Goal: Task Accomplishment & Management: Manage account settings

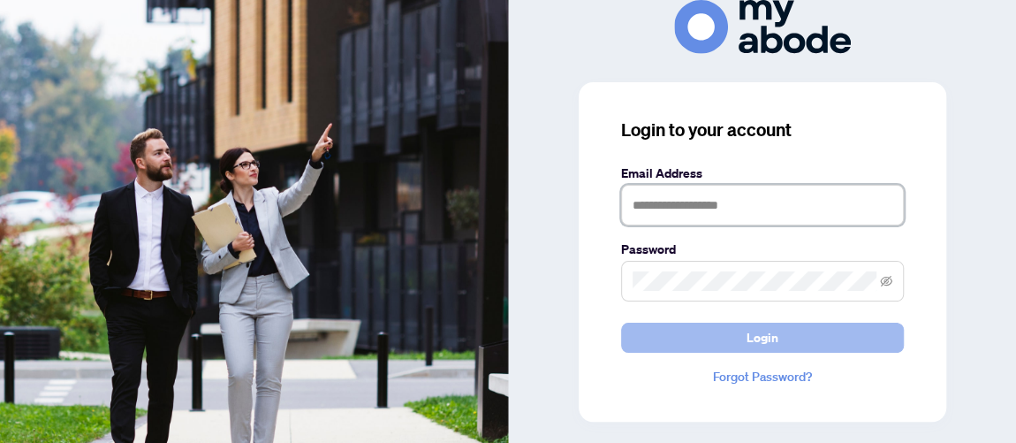
type input "**********"
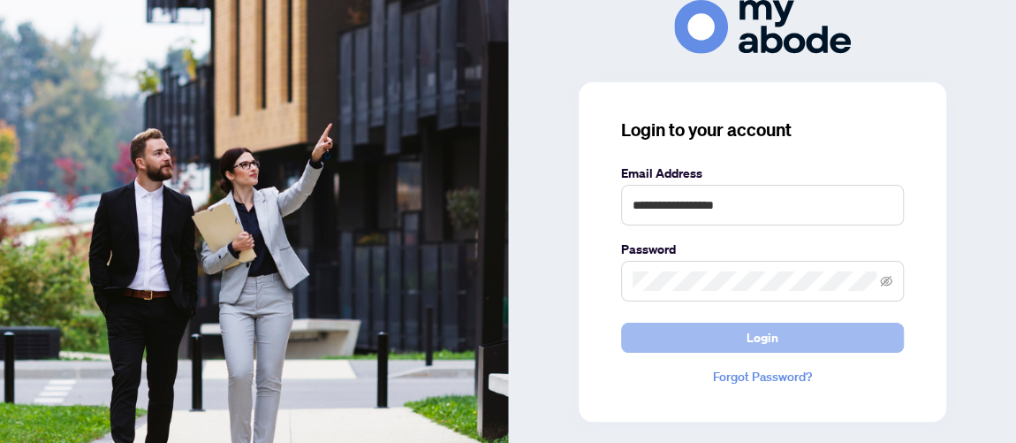
click at [762, 348] on span "Login" at bounding box center [763, 337] width 32 height 28
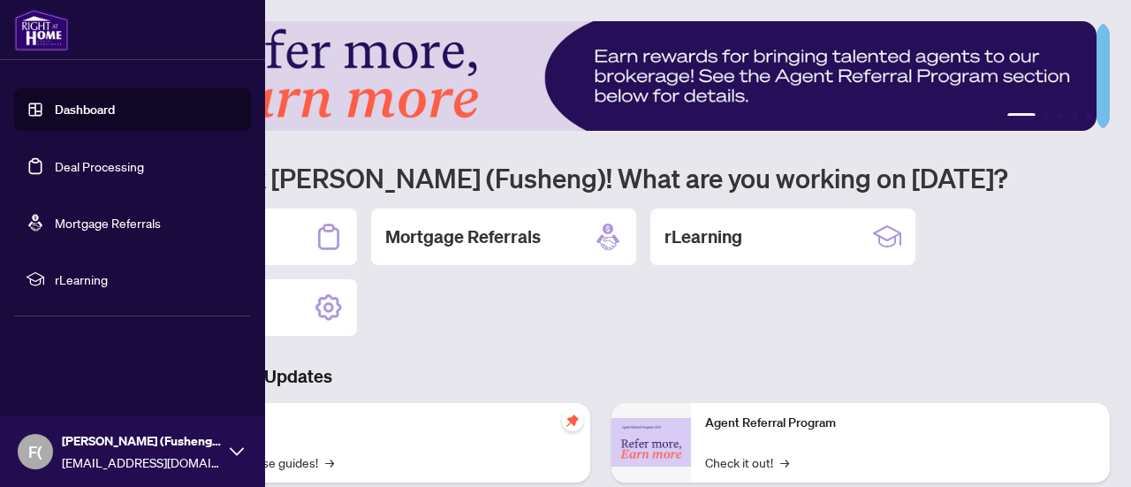
click at [110, 165] on link "Deal Processing" at bounding box center [99, 166] width 89 height 16
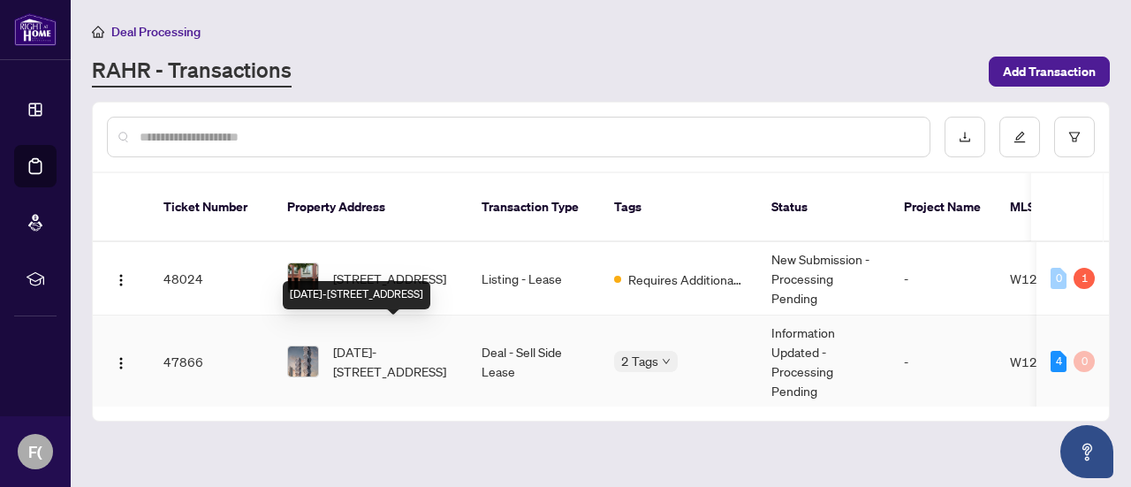
scroll to position [442, 0]
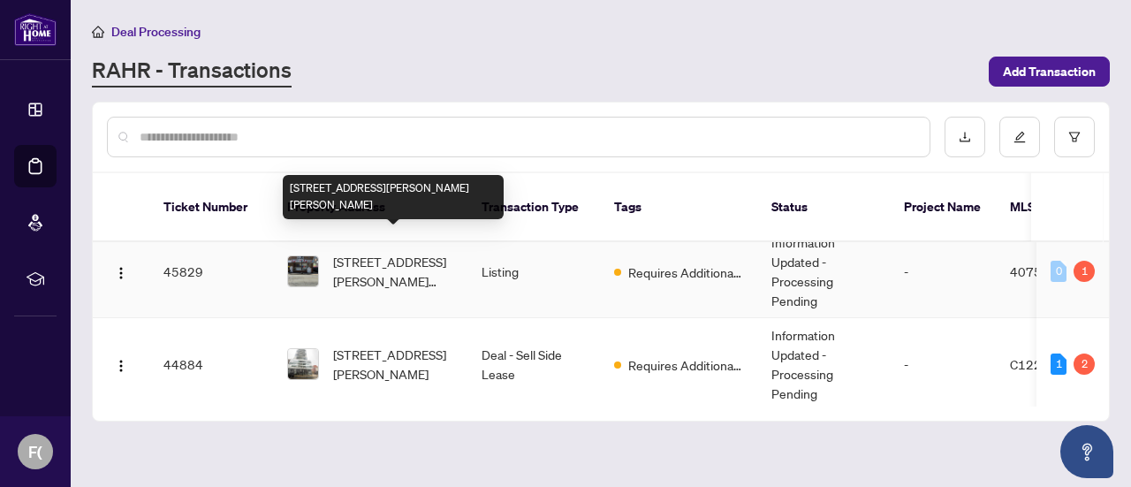
click at [377, 252] on span "225-227 James Street, Hamilton, ON L8R 2L2, Canada" at bounding box center [393, 271] width 120 height 39
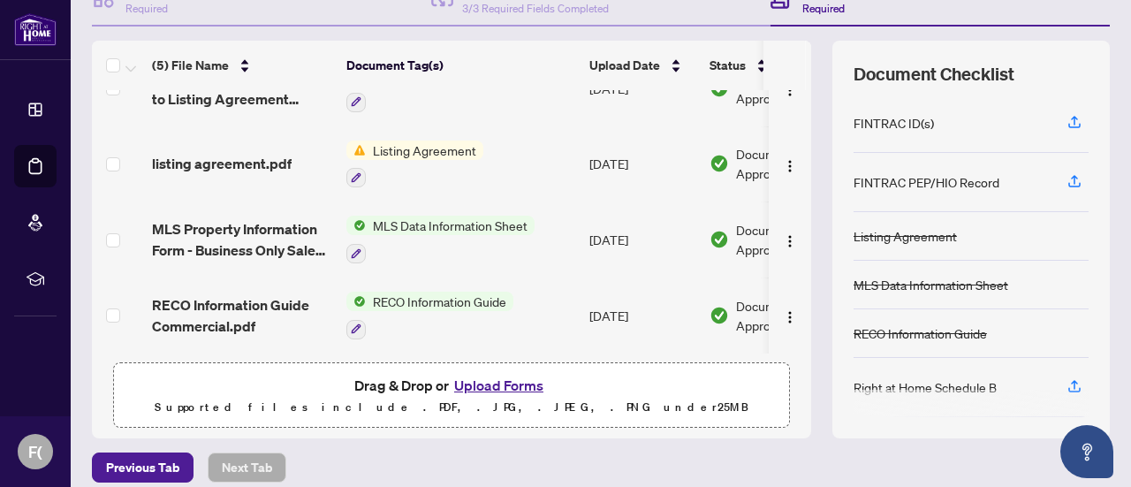
scroll to position [188, 0]
